Goal: Transaction & Acquisition: Book appointment/travel/reservation

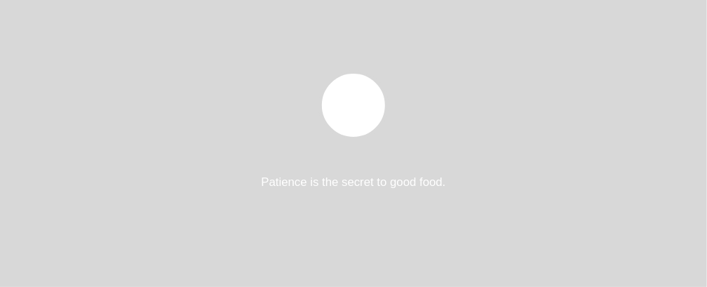
select select "es"
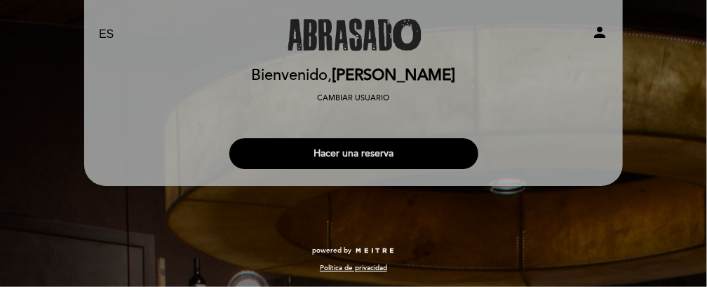
click at [330, 146] on button "Hacer una reserva" at bounding box center [353, 153] width 249 height 31
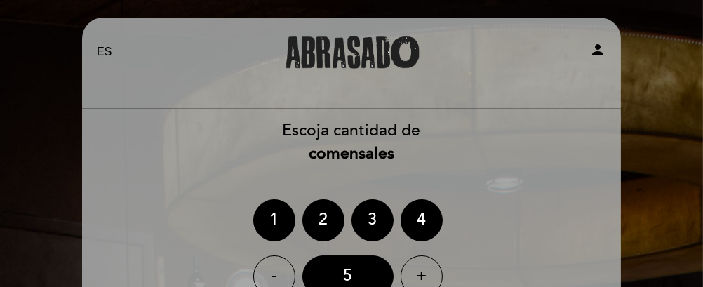
click at [315, 216] on div "2" at bounding box center [323, 220] width 42 height 42
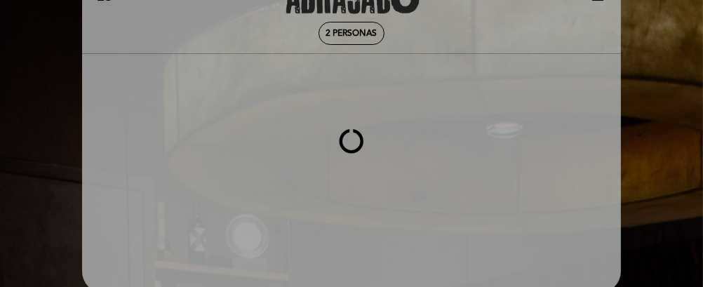
scroll to position [55, 0]
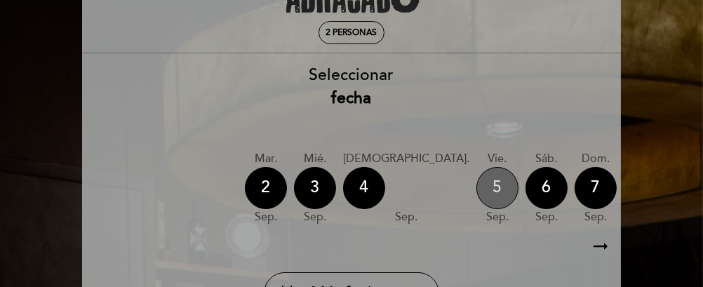
click at [476, 196] on div "5" at bounding box center [497, 188] width 42 height 42
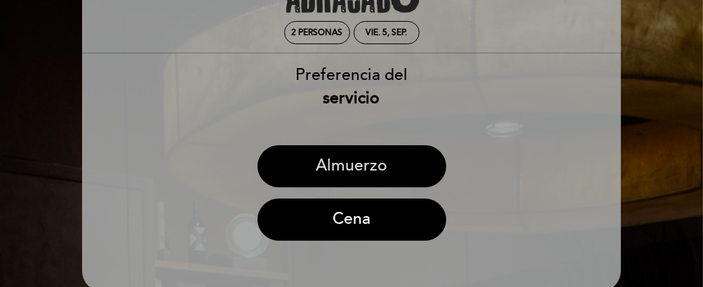
click at [345, 166] on button "Almuerzo" at bounding box center [351, 166] width 189 height 42
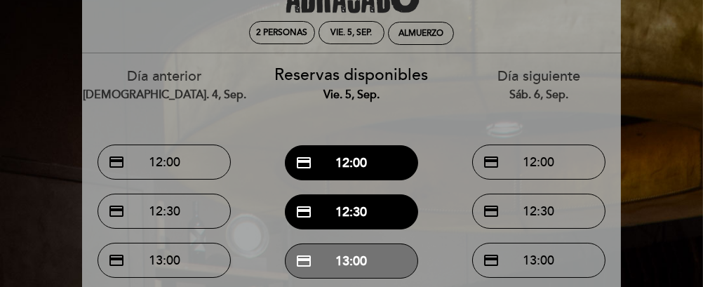
click at [358, 262] on button "credit_card 13:00" at bounding box center [351, 260] width 133 height 35
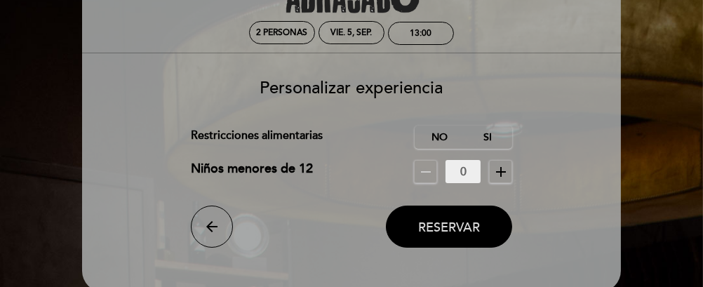
click at [439, 234] on button "Reservar" at bounding box center [449, 227] width 126 height 42
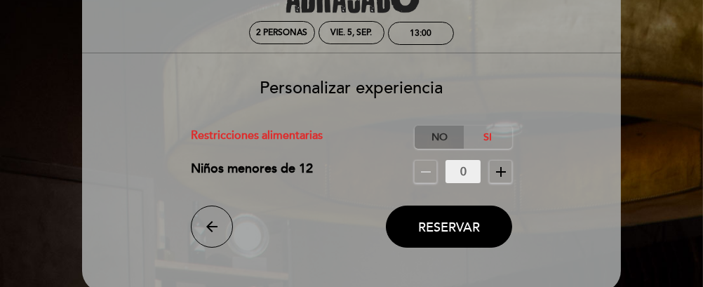
click at [444, 142] on label "No" at bounding box center [439, 137] width 49 height 23
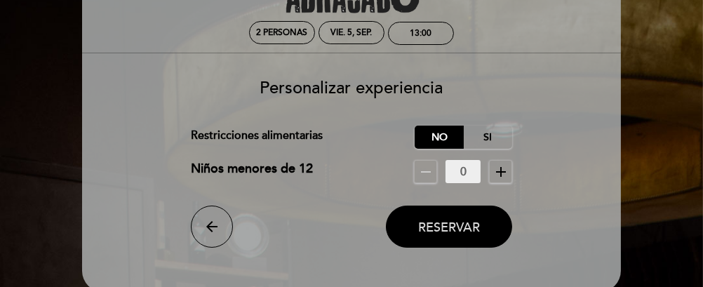
click at [435, 234] on span "Reservar" at bounding box center [449, 227] width 62 height 15
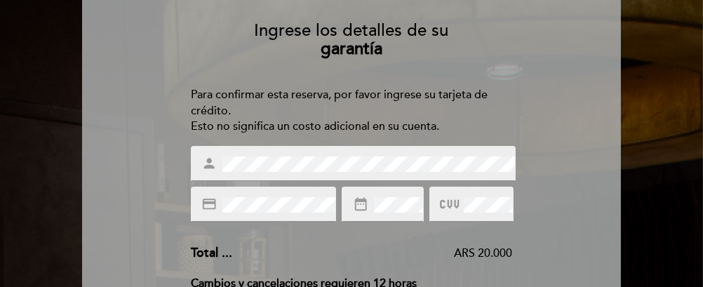
scroll to position [112, 0]
